Goal: Task Accomplishment & Management: Manage account settings

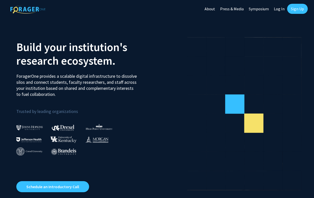
scroll to position [1, 0]
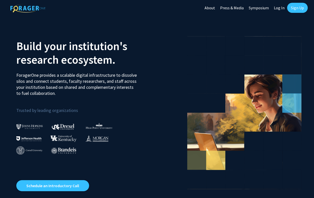
click at [280, 8] on link "Log In" at bounding box center [279, 8] width 16 height 18
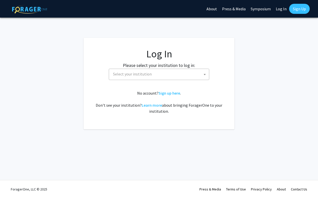
click at [159, 72] on span "Select your institution" at bounding box center [160, 74] width 98 height 10
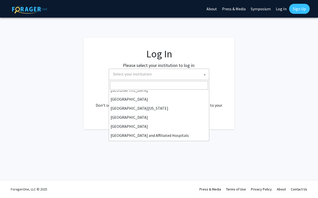
scroll to position [176, 0]
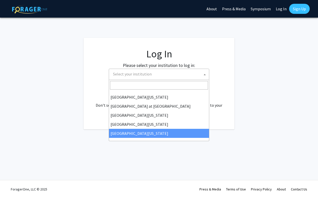
select select "33"
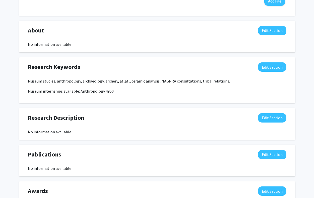
scroll to position [218, 0]
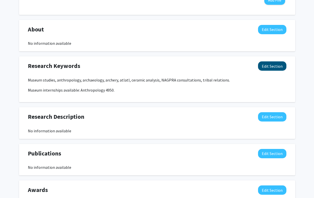
click at [277, 65] on button "Edit Section" at bounding box center [272, 65] width 28 height 9
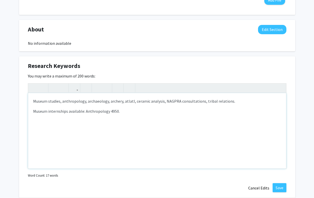
click at [132, 115] on div "Museum studies, anthropology, archaeology, archery, atlatl, ceramic analysis, N…" at bounding box center [157, 130] width 258 height 75
type textarea "<p>Museum studies, anthropology, archaeology, archery, atlatl, ceramic analysis…"
click at [279, 189] on button "Save" at bounding box center [280, 187] width 14 height 9
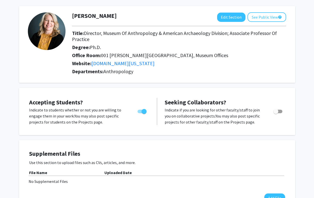
scroll to position [0, 0]
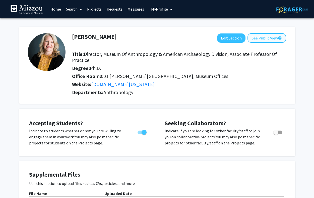
click at [265, 38] on button "See Public View help" at bounding box center [267, 38] width 39 height 10
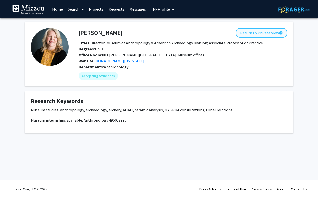
click at [262, 34] on button "Return to Private View help" at bounding box center [261, 33] width 51 height 10
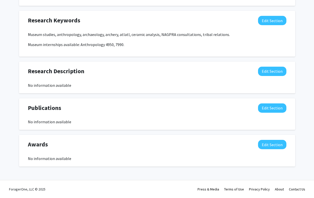
scroll to position [211, 0]
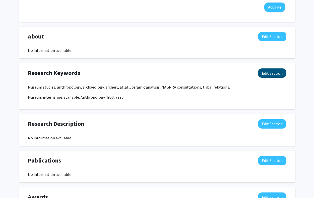
click at [273, 74] on button "Edit Section" at bounding box center [272, 72] width 28 height 9
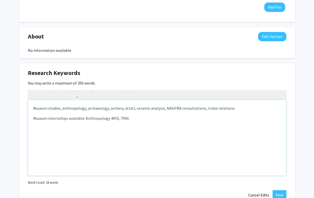
click at [163, 108] on p "Museum studies, anthropology, archaeology, archery, atlatl, ceramic analysis, N…" at bounding box center [157, 108] width 248 height 6
click at [174, 123] on div "Museum studies, anthropology, archaeology, archery, atlatl, ceramic analysis, I…" at bounding box center [157, 137] width 258 height 75
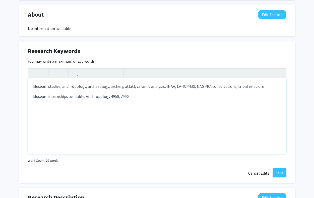
scroll to position [248, 0]
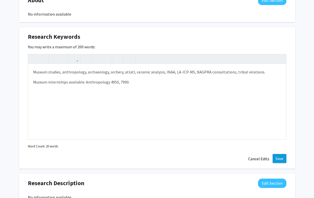
click at [283, 158] on button "Save" at bounding box center [280, 158] width 14 height 9
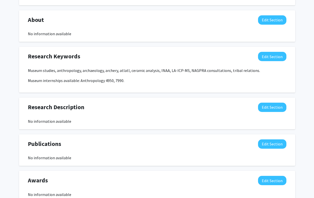
scroll to position [227, 0]
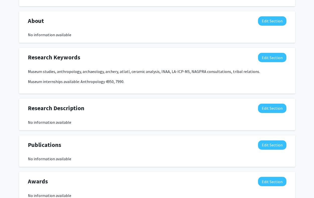
click at [276, 58] on button "Edit Section" at bounding box center [272, 57] width 28 height 9
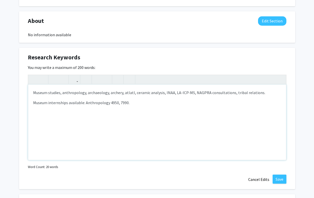
click at [170, 94] on p "Museum studies, anthropology, archaeology, archery, atlatl, ceramic analysis, I…" at bounding box center [157, 92] width 248 height 6
click at [196, 93] on p "Museum studies, anthropology, archaeology, archery, atlatl, ceramic analysis, I…" at bounding box center [157, 92] width 248 height 6
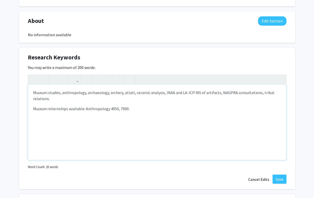
click at [162, 94] on p "Museum studies, anthropology, archaeology, archery, atlatl, ceramic analysis, I…" at bounding box center [157, 95] width 248 height 12
click at [170, 93] on p "Museum studies, anthropology, archaeology, archery, atlatl, ceramic analysis; I…" at bounding box center [157, 95] width 248 height 12
click at [132, 94] on p "Museum studies, anthropology, archaeology, archery, atlatl, ceramic analysis; I…" at bounding box center [157, 95] width 248 height 12
click at [121, 94] on p "Museum studies, anthropology, archaeology, archery, atlatls; ceramic analysis; …" at bounding box center [157, 95] width 248 height 12
click at [107, 94] on p "Museum studies, anthropology, archaeology, archery; atlatls; ceramic analysis; …" at bounding box center [157, 95] width 248 height 12
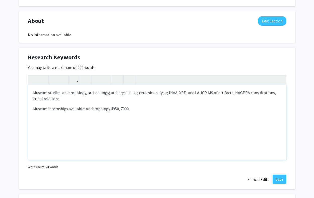
click at [84, 94] on p "Museum studies, anthropology, archaeology; archery; atlatls; ceramic analysis; …" at bounding box center [157, 95] width 248 height 12
click at [60, 94] on p "Museum studies, anthropology; archaeology; archery; atlatls; ceramic analysis; …" at bounding box center [157, 95] width 248 height 12
click at [266, 93] on p "Museum studies; anthropology; archaeology; archery; atlatls; ceramic analysis; …" at bounding box center [157, 95] width 248 height 12
drag, startPoint x: 229, startPoint y: 93, endPoint x: 127, endPoint y: 101, distance: 103.0
click at [127, 101] on p "Museum studies; anthropology; archaeology; archery; atlatls; ceramic analysis; …" at bounding box center [157, 95] width 248 height 12
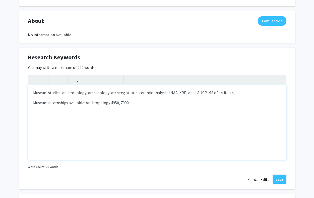
click at [110, 93] on p "Museum studies; anthropology; archaeology; archery; atlatls; ceramic analysis; …" at bounding box center [157, 92] width 248 height 6
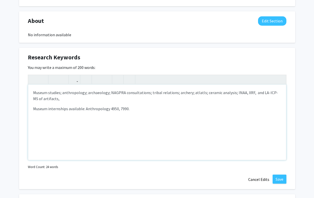
click at [53, 100] on p "Museum studies; anthropology; archaeology; NAGPRA consultations; tribal relatio…" at bounding box center [157, 95] width 248 height 12
click at [275, 93] on p "Museum studies; anthropology; archaeology; NAGPRA consultations; tribal relatio…" at bounding box center [157, 95] width 248 height 12
type textarea "<p>Museum studies; anthropology; archaeology; NAGPRA consultations; tribal rela…"
click at [280, 178] on button "Save" at bounding box center [280, 178] width 14 height 9
